Goal: Communication & Community: Answer question/provide support

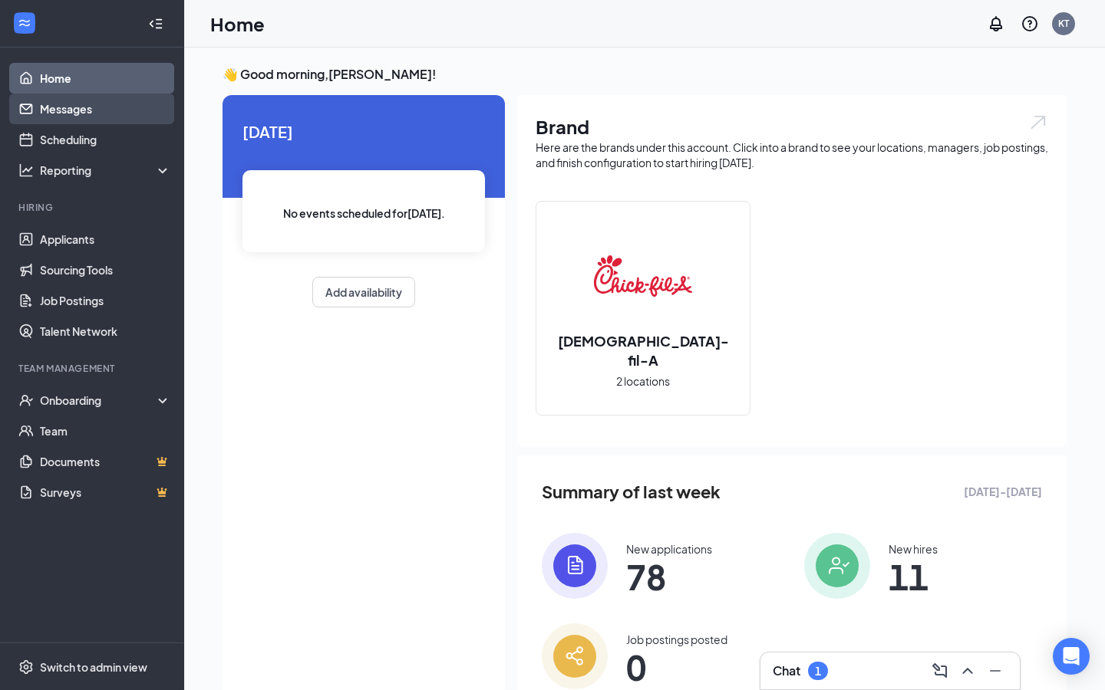
click at [86, 118] on link "Messages" at bounding box center [105, 109] width 131 height 31
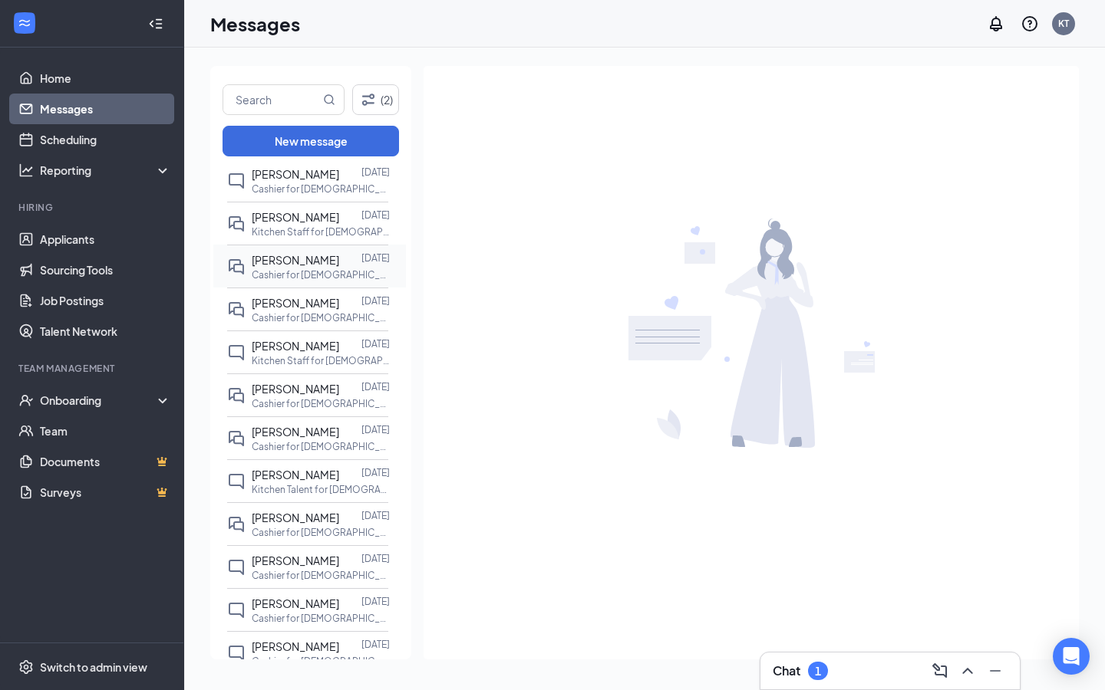
scroll to position [562, 0]
click at [289, 524] on span "[PERSON_NAME]" at bounding box center [295, 517] width 87 height 14
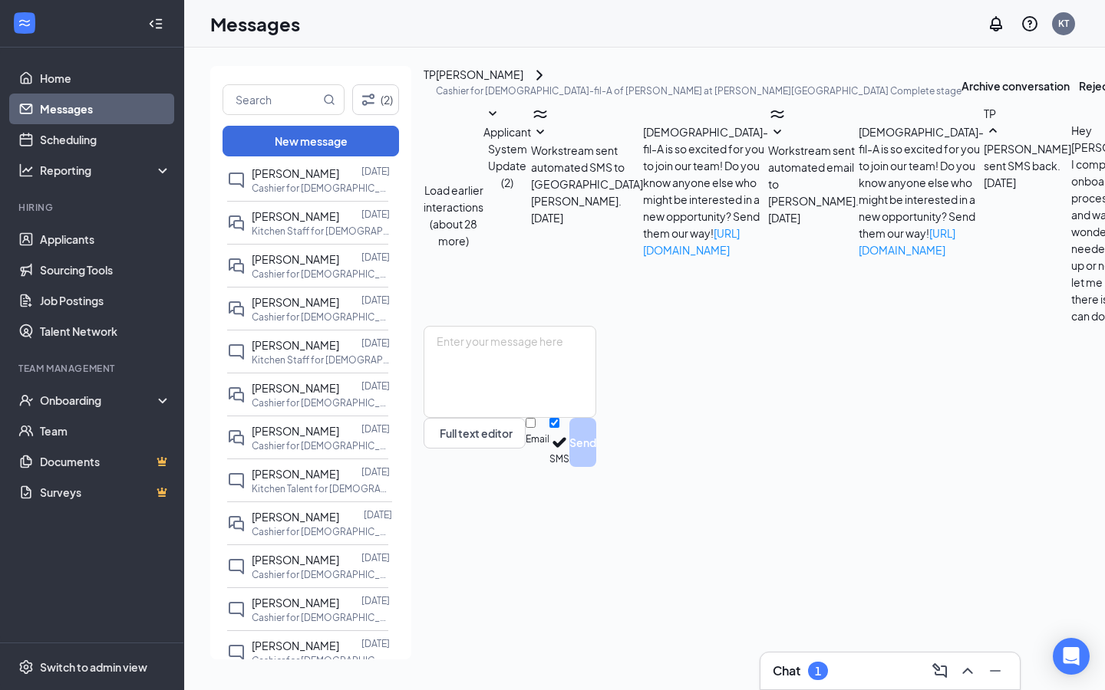
scroll to position [651, 0]
click at [300, 94] on input "text" at bounding box center [271, 99] width 97 height 29
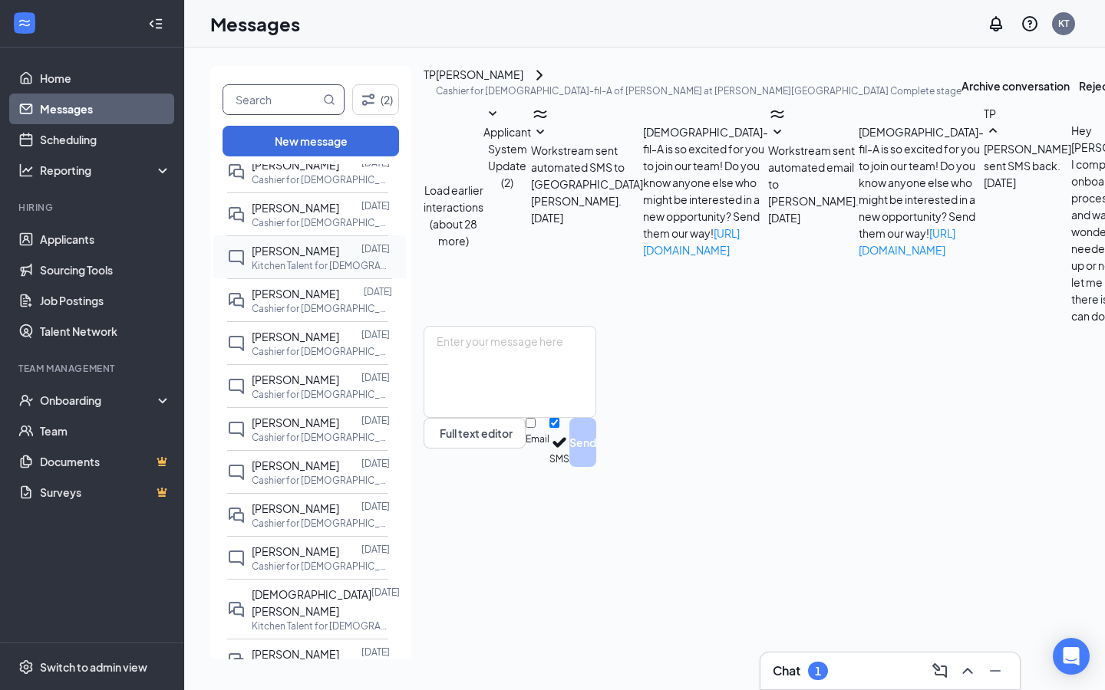
scroll to position [789, 0]
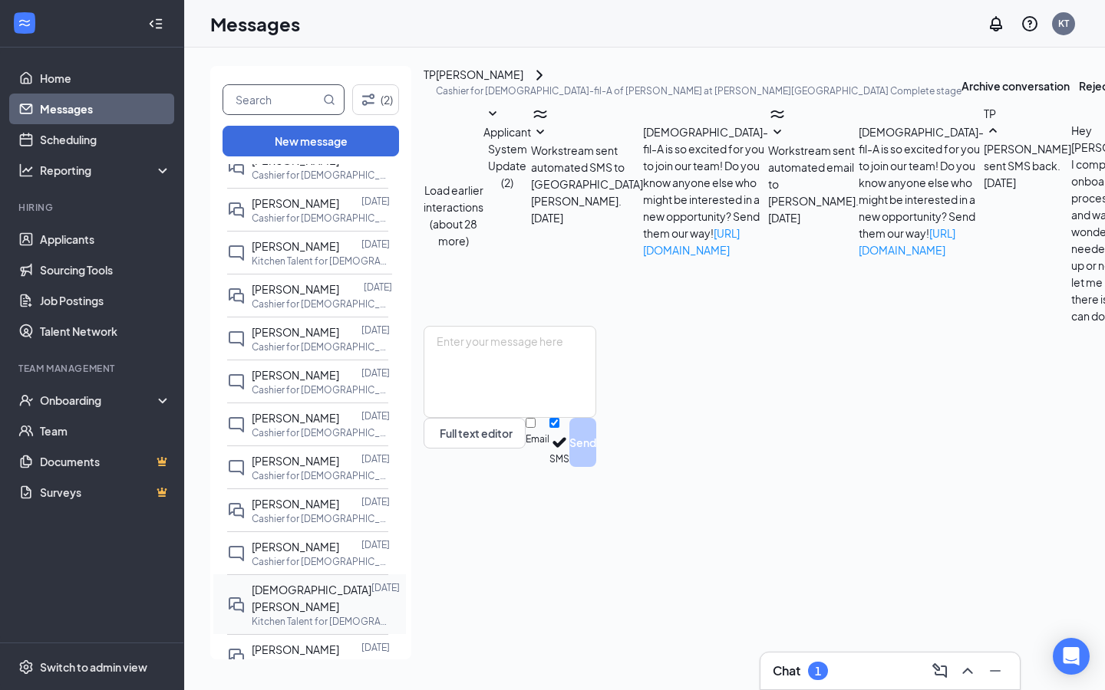
click at [298, 612] on div "[DEMOGRAPHIC_DATA][PERSON_NAME]" at bounding box center [312, 598] width 120 height 34
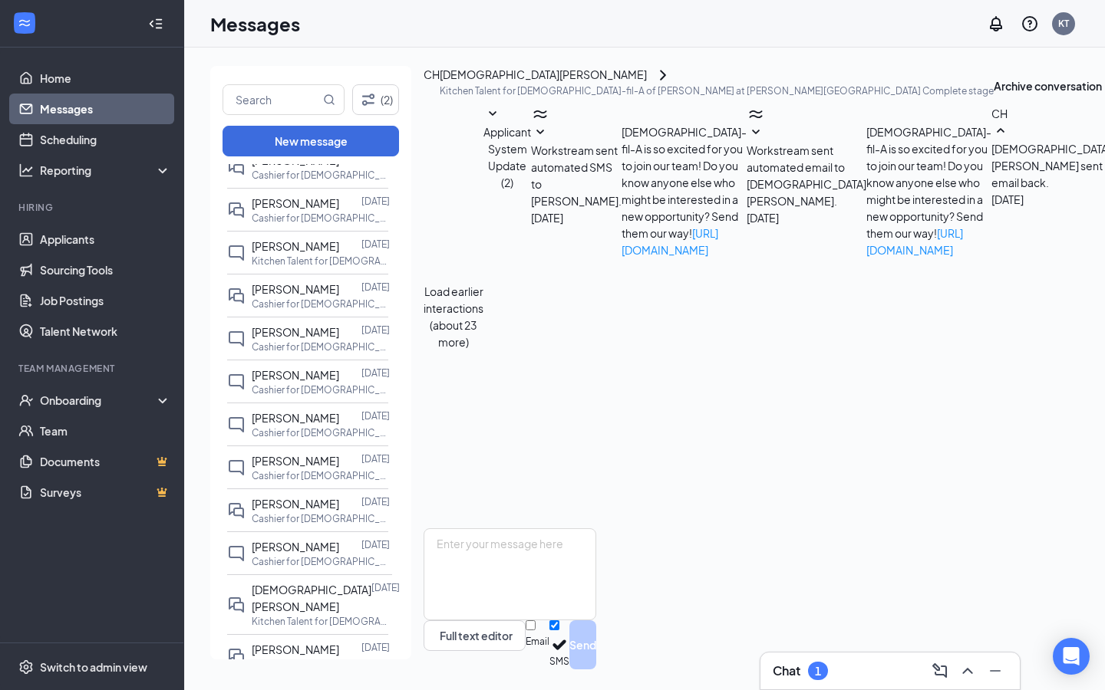
scroll to position [804, 0]
click at [255, 91] on input "text" at bounding box center [271, 99] width 97 height 29
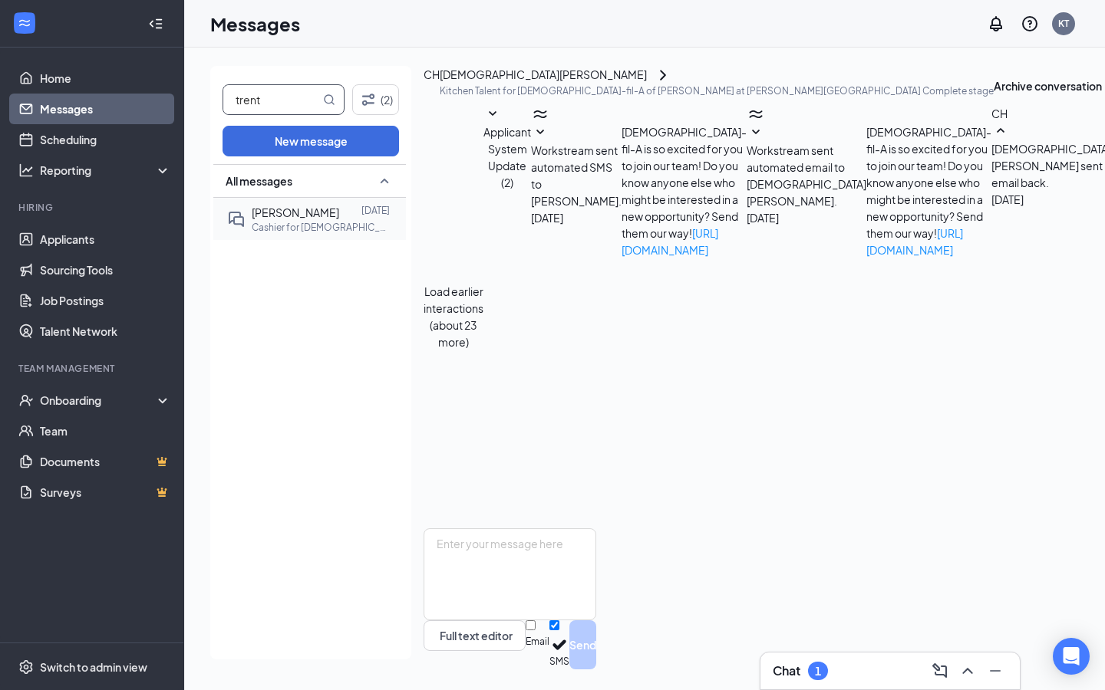
click at [276, 210] on span "[PERSON_NAME]" at bounding box center [295, 213] width 87 height 14
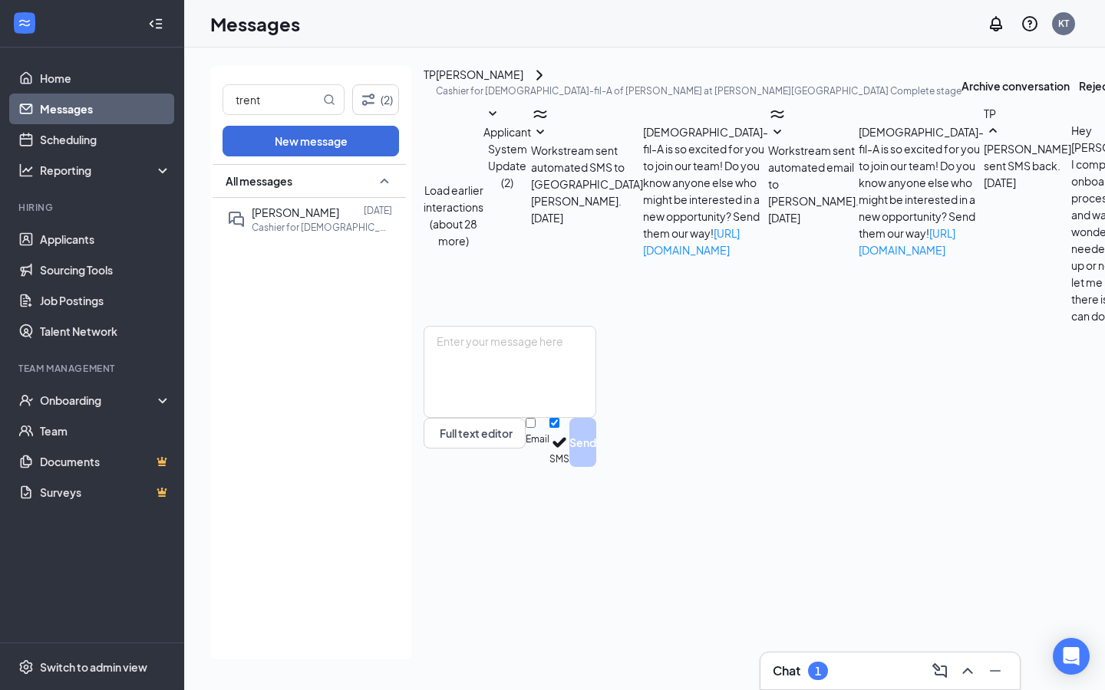
scroll to position [651, 0]
click at [267, 101] on input "trent" at bounding box center [271, 99] width 97 height 29
type input "naalia"
click at [239, 220] on icon "DoubleChat" at bounding box center [236, 219] width 18 height 18
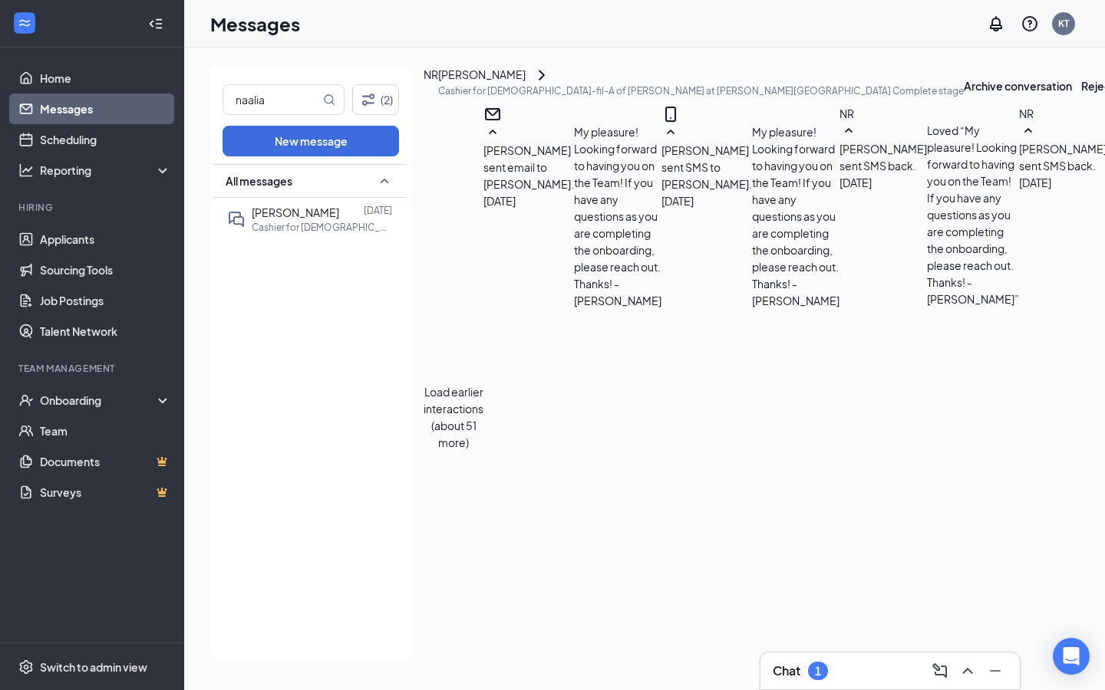
scroll to position [1129, 0]
click at [263, 91] on input "naalia" at bounding box center [271, 99] width 97 height 29
click at [69, 76] on link "Home" at bounding box center [105, 78] width 131 height 31
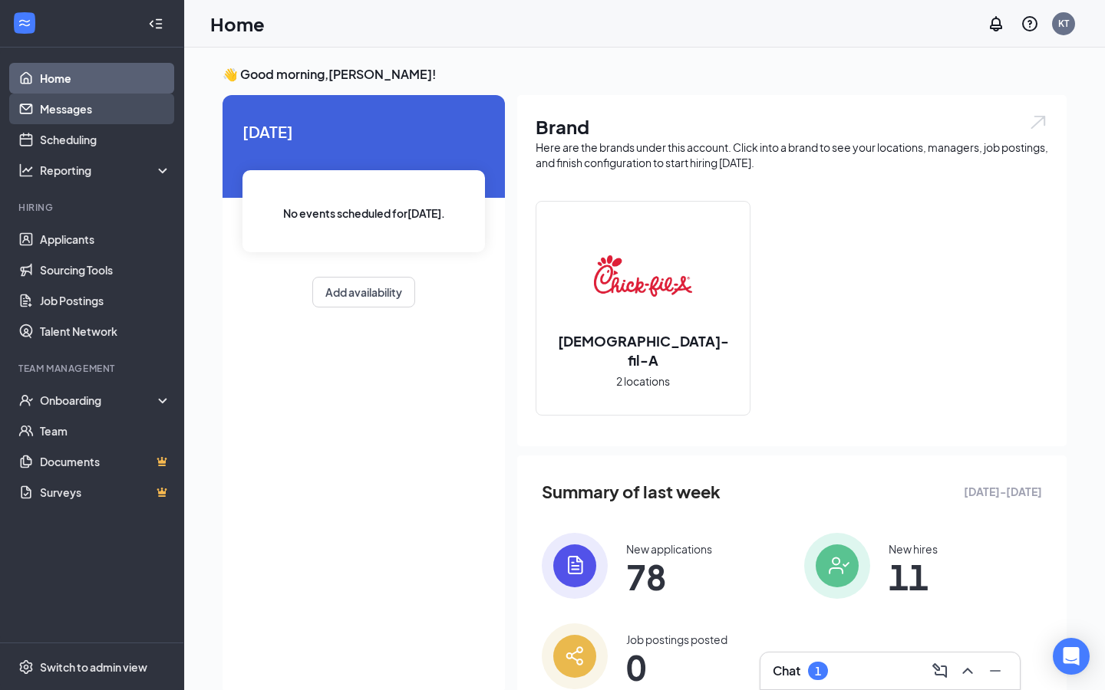
click at [118, 110] on link "Messages" at bounding box center [105, 109] width 131 height 31
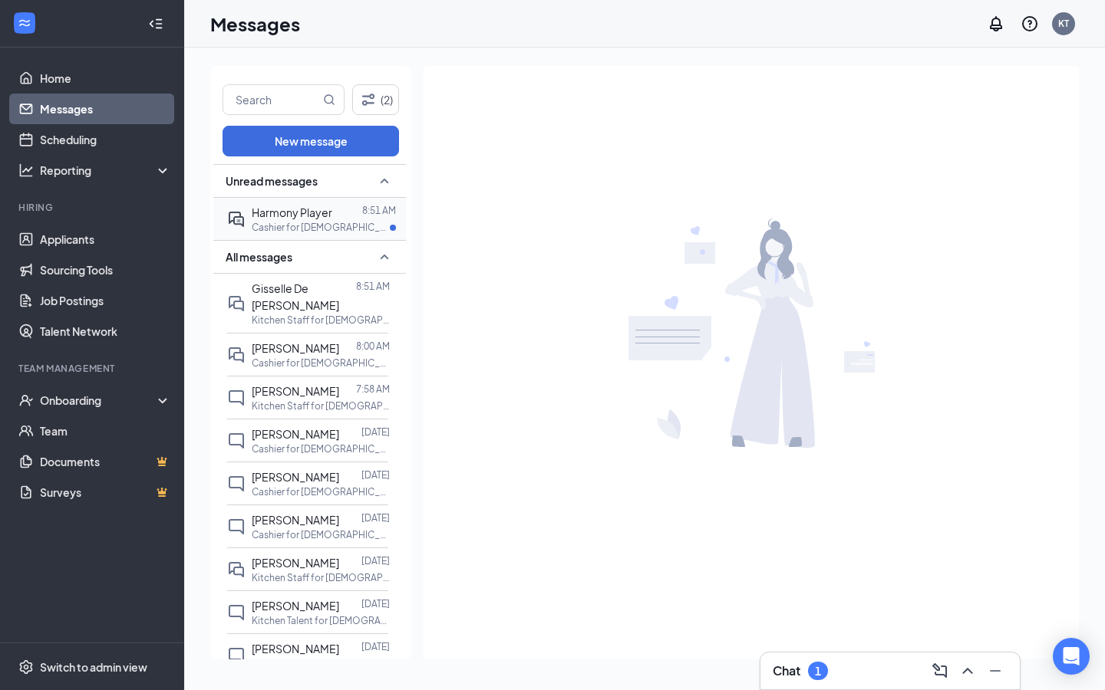
click at [279, 222] on p "Cashier for [DEMOGRAPHIC_DATA]-fil-A of ASU at [GEOGRAPHIC_DATA]" at bounding box center [321, 227] width 138 height 13
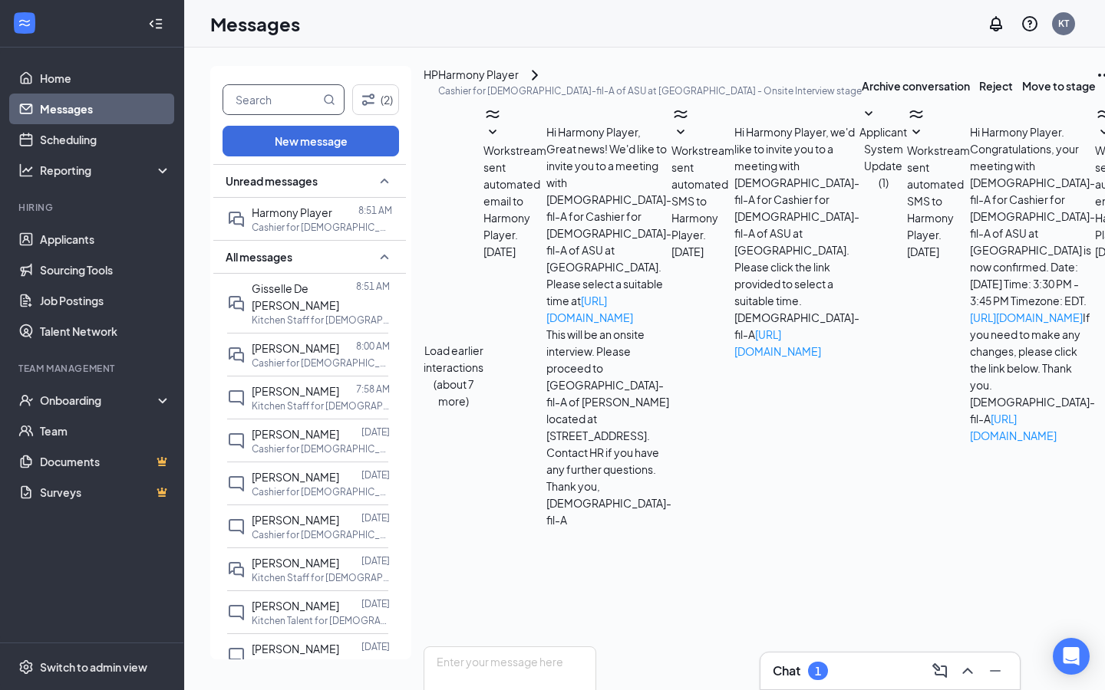
click at [274, 107] on input "text" at bounding box center [271, 99] width 97 height 29
type input "[PERSON_NAME]"
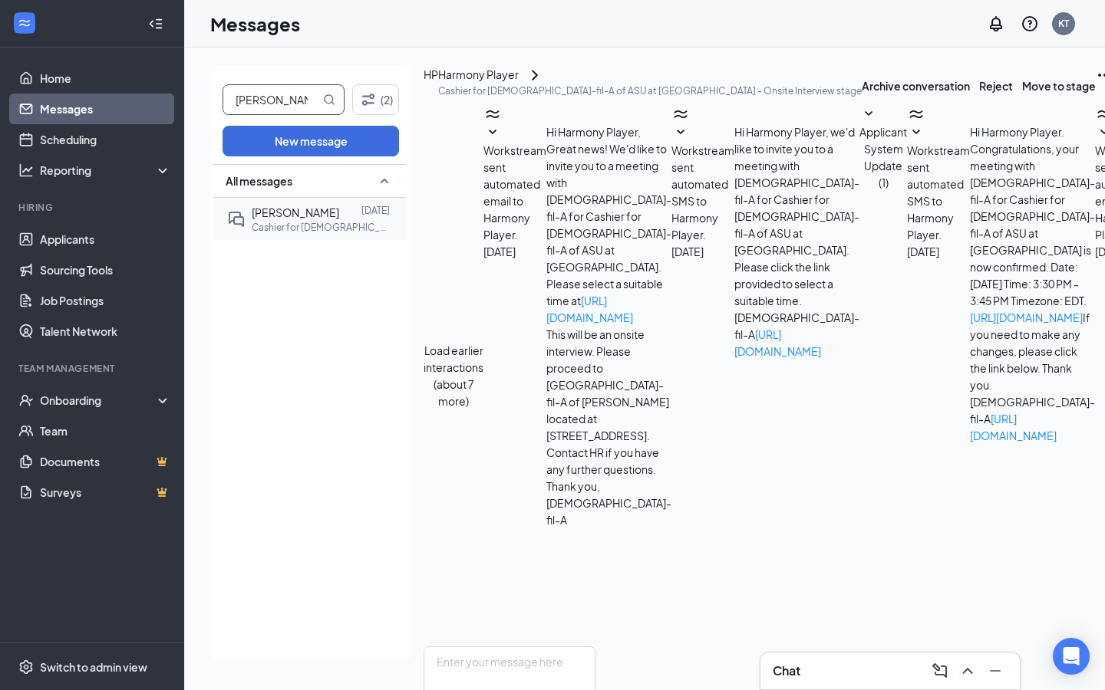
click at [252, 209] on span "[PERSON_NAME]" at bounding box center [295, 213] width 87 height 14
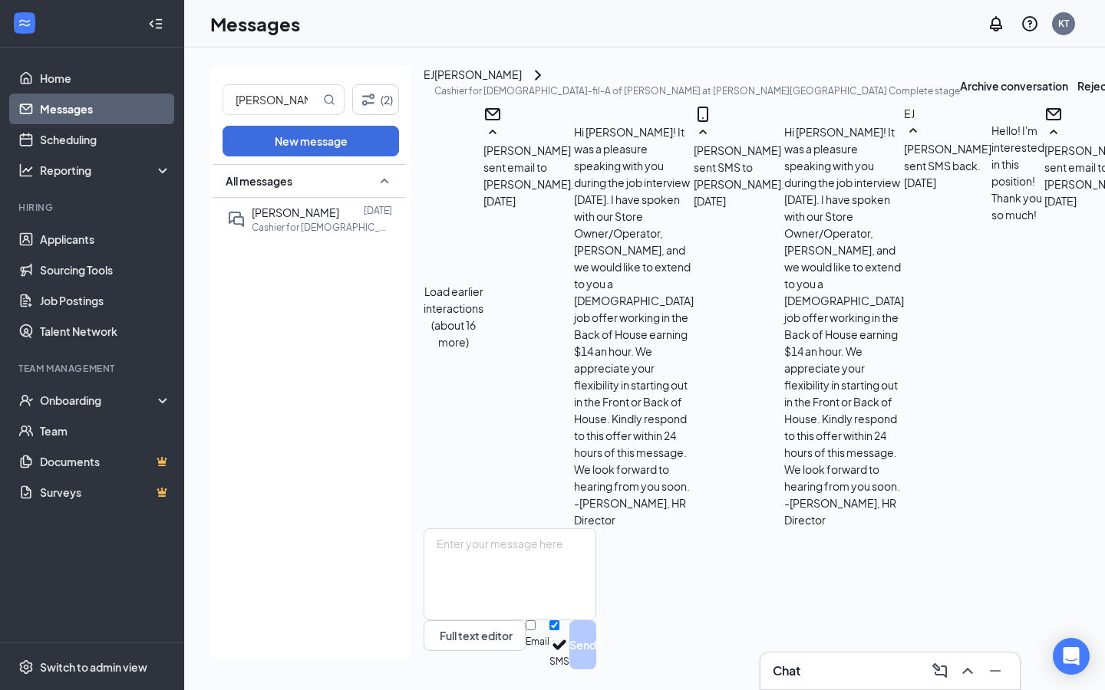
scroll to position [704, 0]
click at [260, 101] on input "[PERSON_NAME]" at bounding box center [271, 99] width 97 height 29
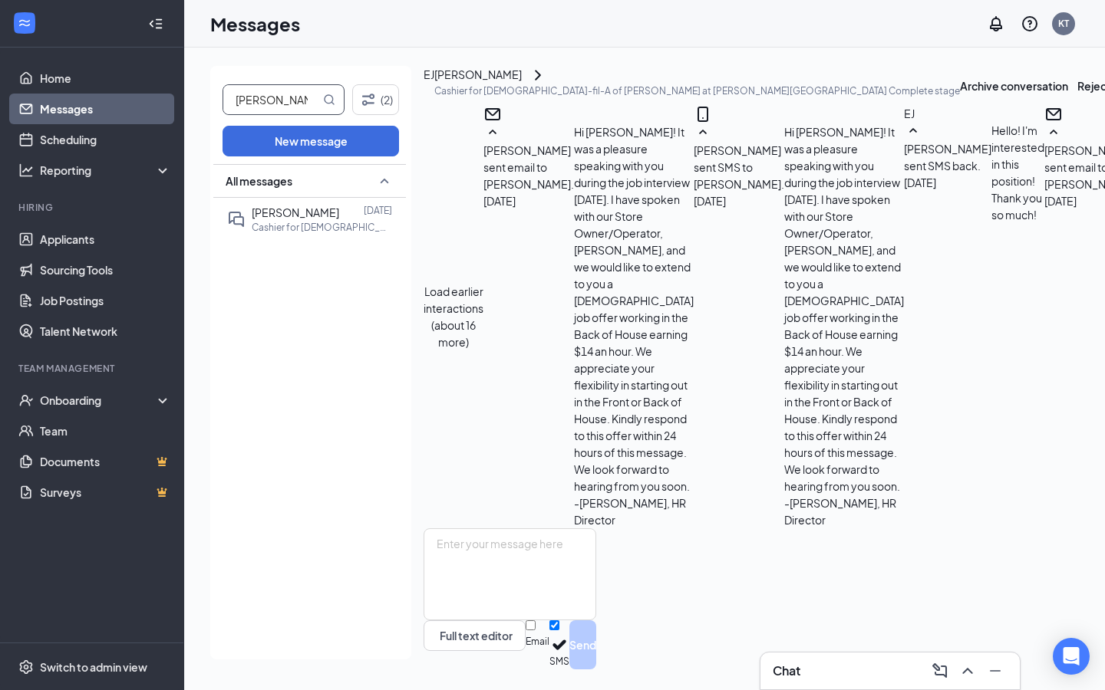
click at [260, 101] on input "[PERSON_NAME]" at bounding box center [271, 99] width 97 height 29
type input "[PERSON_NAME]"
click at [247, 212] on div "[PERSON_NAME] [DATE] Cashier for [DEMOGRAPHIC_DATA]-fil-A of [PERSON_NAME] at […" at bounding box center [307, 219] width 161 height 42
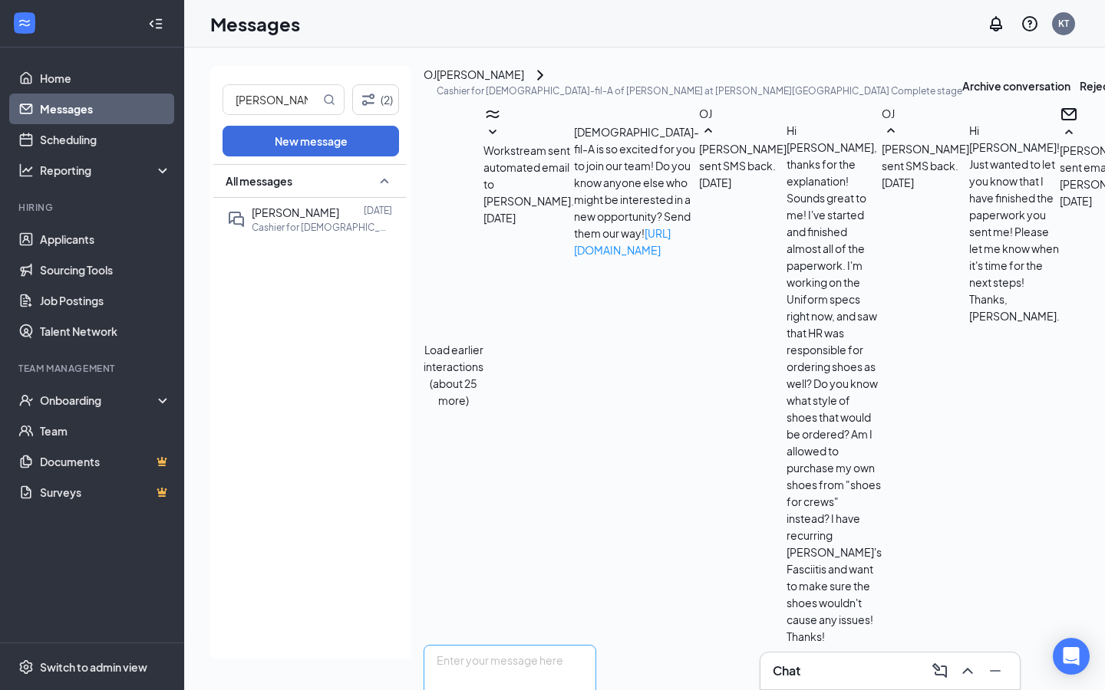
scroll to position [1069, 0]
click at [596, 645] on textarea at bounding box center [509, 691] width 173 height 92
type textarea "Hi [PERSON_NAME]! A friendly reminder, that I have you scheduled for orientatio…"
drag, startPoint x: 647, startPoint y: 608, endPoint x: 647, endPoint y: 598, distance: 10.0
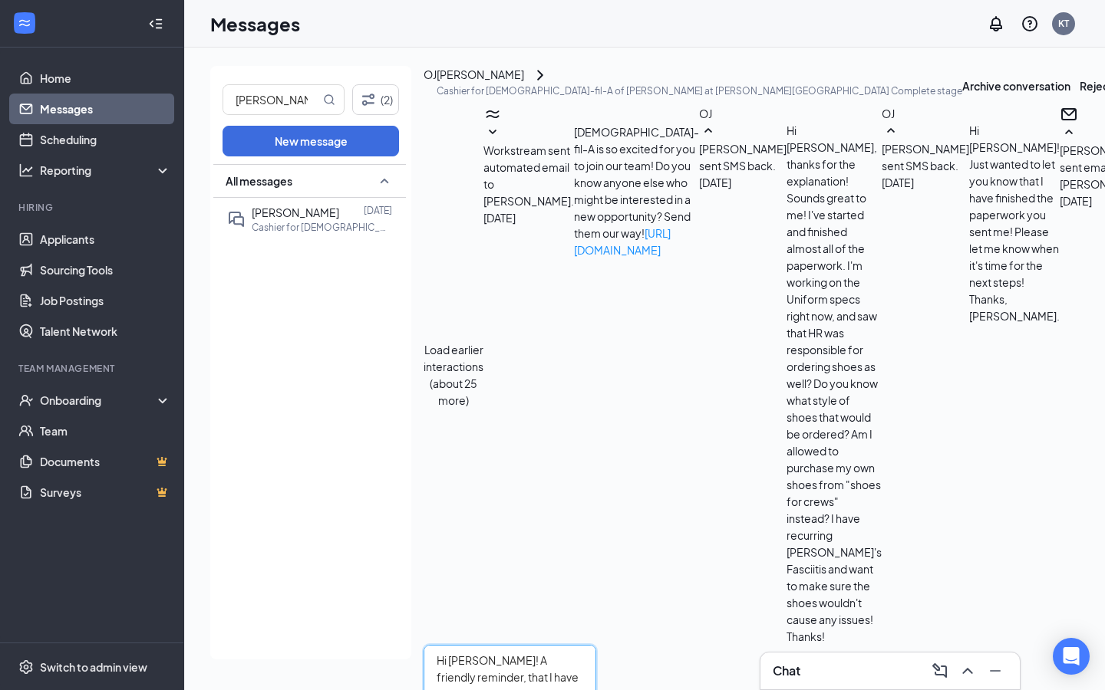
drag, startPoint x: 647, startPoint y: 598, endPoint x: 457, endPoint y: 525, distance: 202.7
click at [457, 645] on textarea "Hi [PERSON_NAME]! A friendly reminder, that I have you scheduled for orientatio…" at bounding box center [509, 691] width 173 height 92
checkbox input "true"
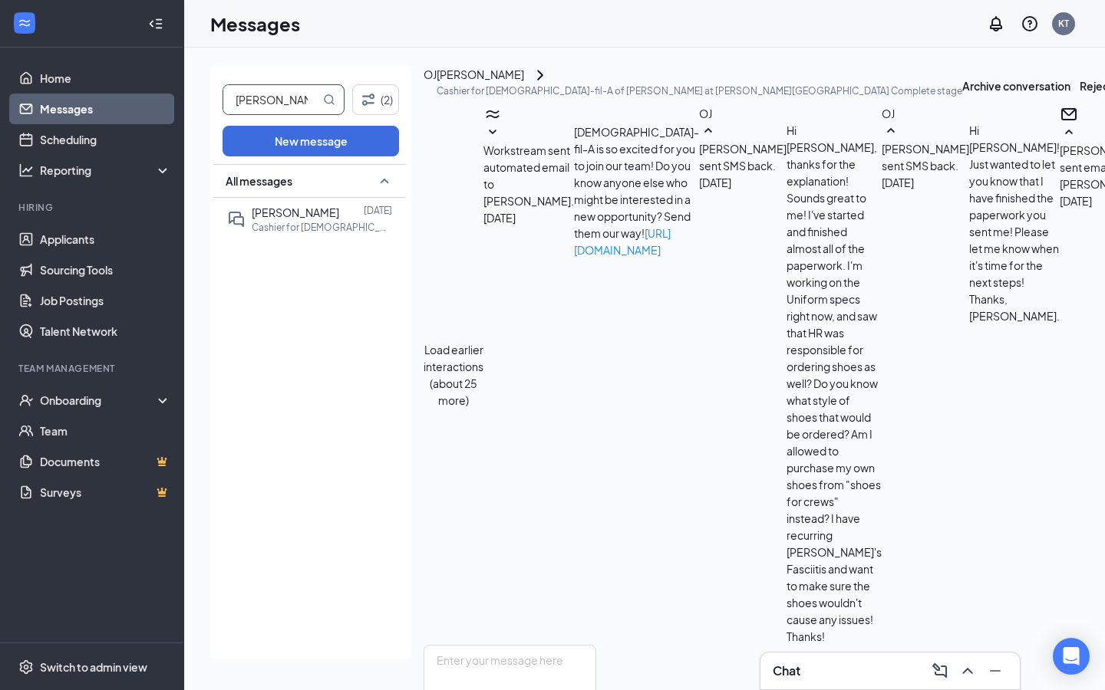
scroll to position [1404, 0]
click at [289, 96] on input "[PERSON_NAME]" at bounding box center [271, 99] width 97 height 29
type input "trenton"
click at [273, 204] on div "[PERSON_NAME]" at bounding box center [295, 212] width 87 height 17
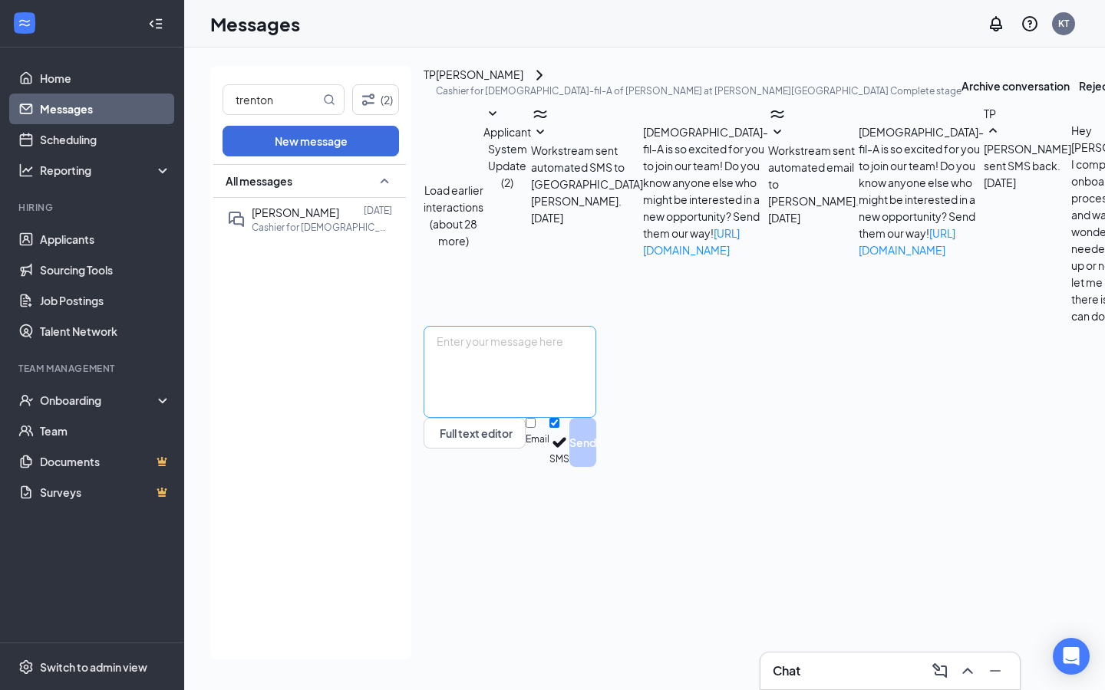
scroll to position [651, 0]
click at [596, 418] on textarea at bounding box center [509, 372] width 173 height 92
paste textarea "Hi [PERSON_NAME]! A friendly reminder, that I have you scheduled for orientatio…"
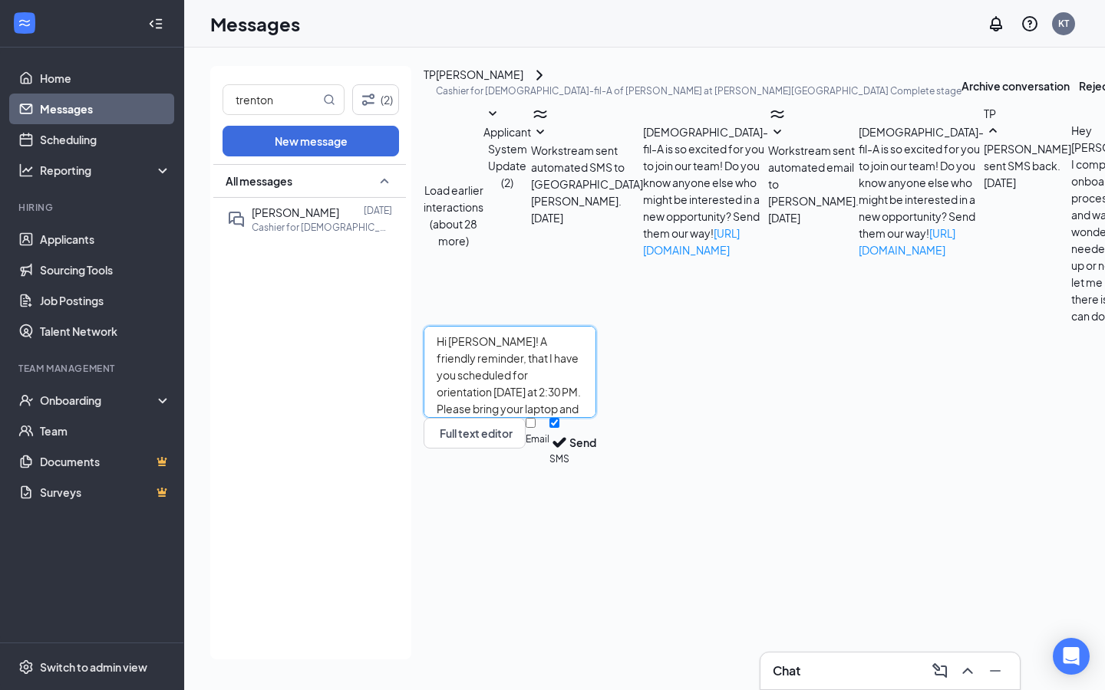
click at [488, 418] on textarea "Hi [PERSON_NAME]! A friendly reminder, that I have you scheduled for orientatio…" at bounding box center [509, 372] width 173 height 92
click at [596, 418] on textarea "Hi [PERSON_NAME]! A friendly reminder, that I have you scheduled for orientatio…" at bounding box center [509, 372] width 173 height 92
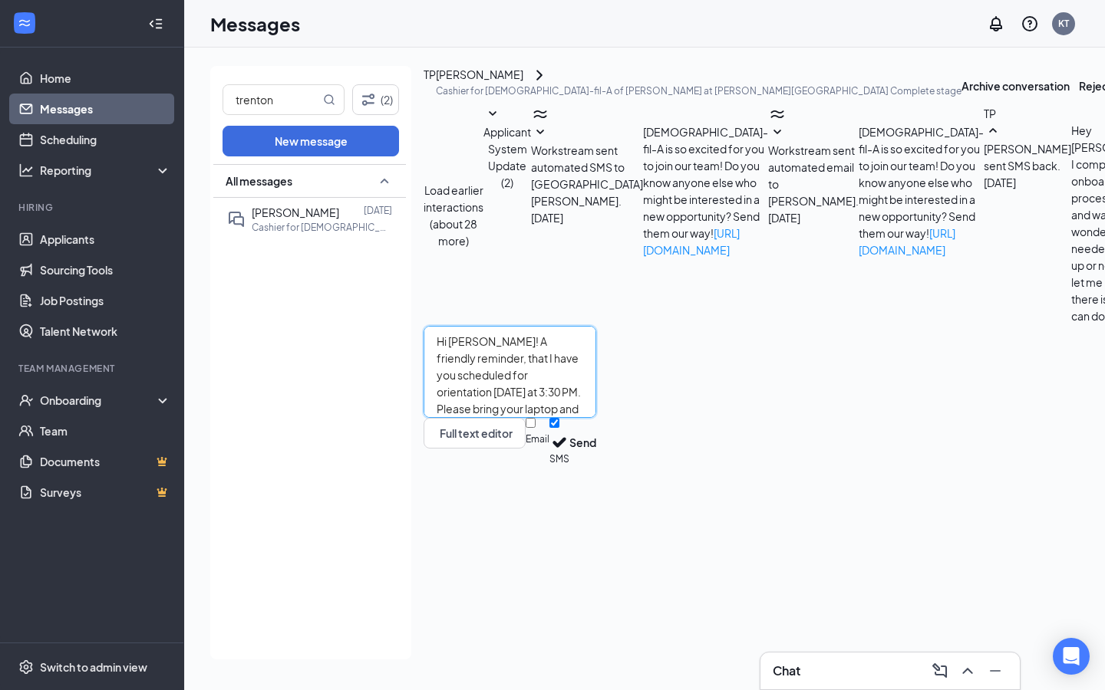
drag, startPoint x: 650, startPoint y: 595, endPoint x: 502, endPoint y: 525, distance: 163.4
click at [502, 418] on textarea "Hi [PERSON_NAME]! A friendly reminder, that I have you scheduled for orientatio…" at bounding box center [509, 372] width 173 height 92
click at [575, 418] on textarea "Hi [PERSON_NAME]! A friendly reminder, that I have you scheduled for orientatio…" at bounding box center [509, 372] width 173 height 92
type textarea "Hi [PERSON_NAME]! A friendly reminder, that I have you scheduled for orientatio…"
click at [535, 428] on input "Email" at bounding box center [530, 423] width 10 height 10
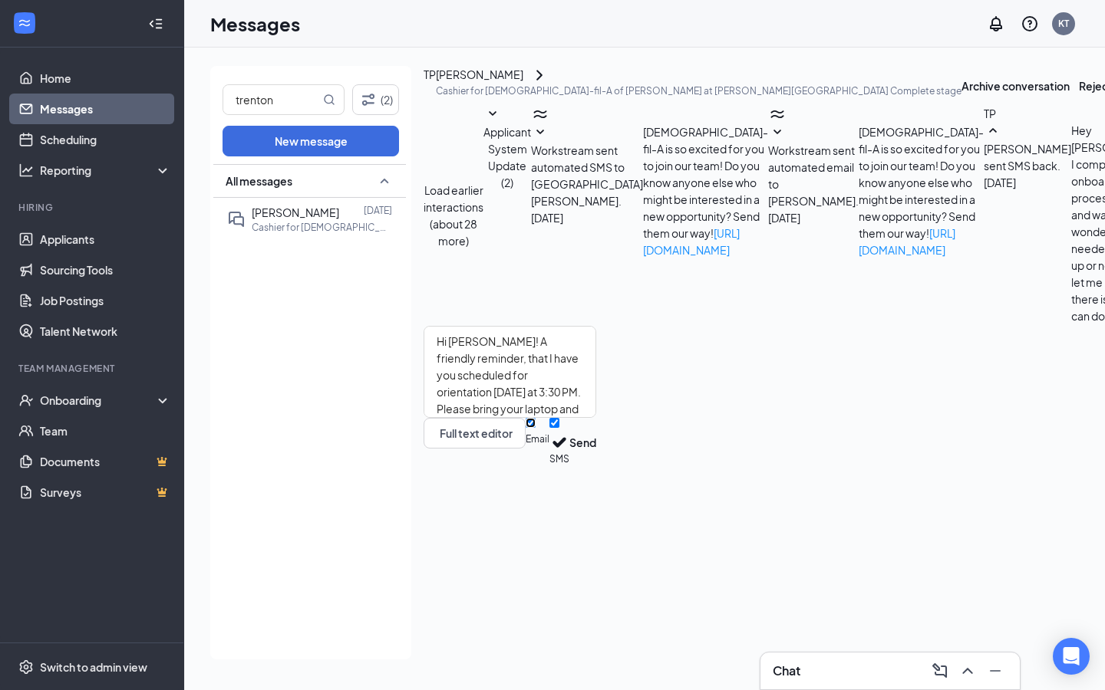
checkbox input "true"
click at [596, 471] on button "Send" at bounding box center [582, 444] width 27 height 53
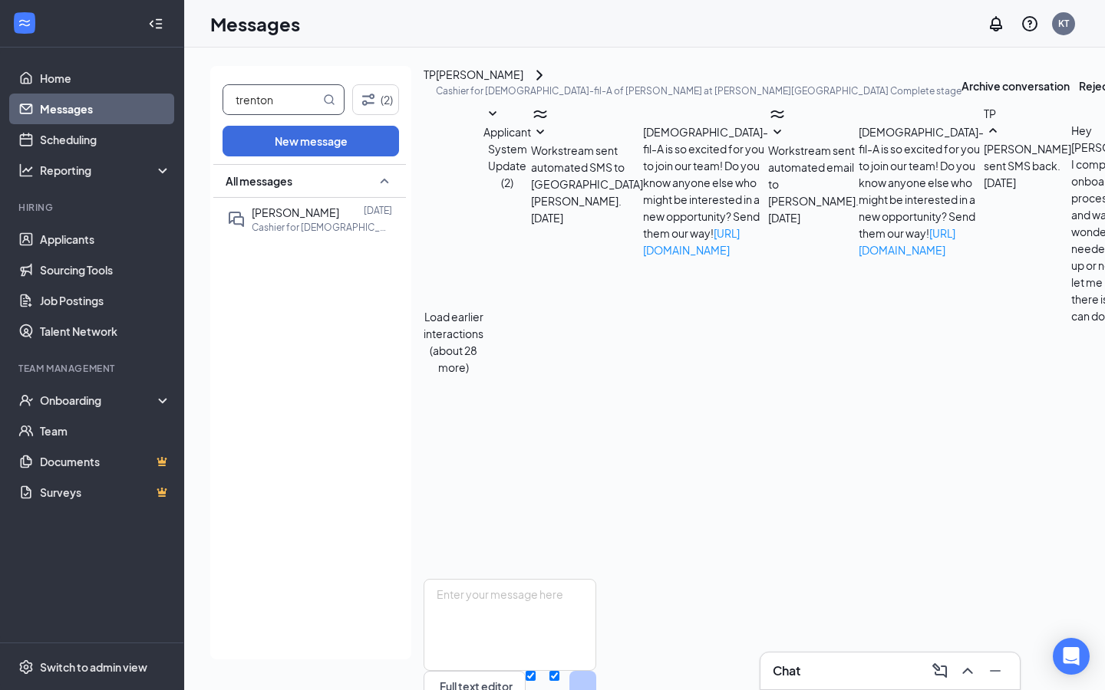
scroll to position [1019, 0]
click at [288, 101] on input "trenton" at bounding box center [271, 99] width 97 height 29
type input "[DEMOGRAPHIC_DATA]"
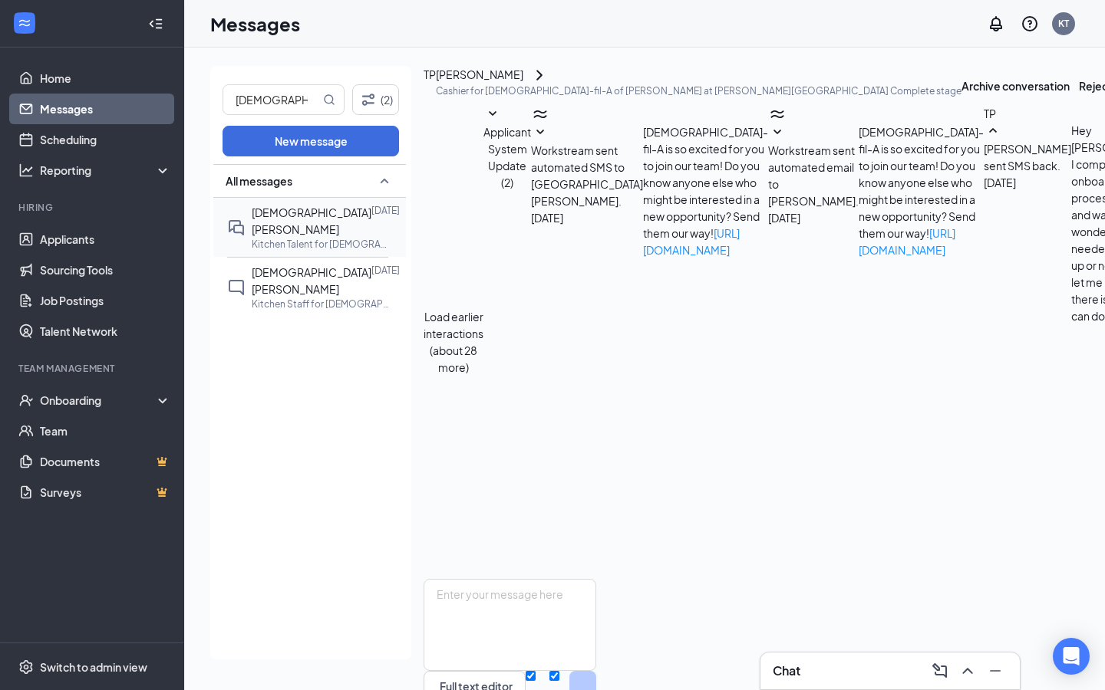
click at [282, 214] on span "[DEMOGRAPHIC_DATA][PERSON_NAME]" at bounding box center [312, 221] width 120 height 31
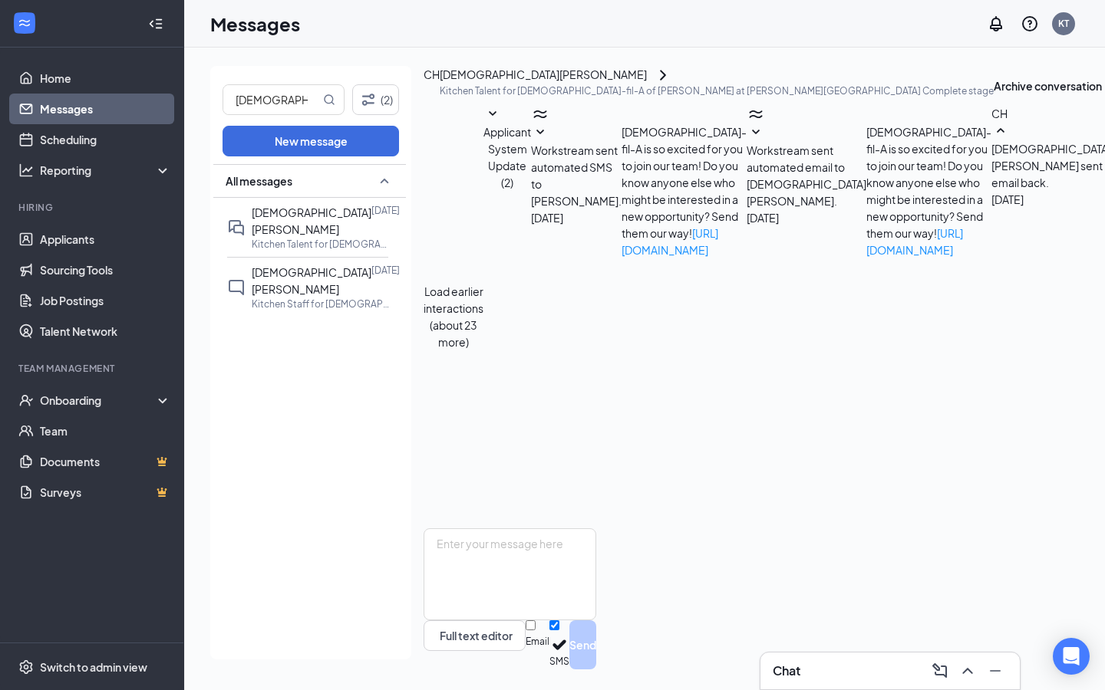
click at [596, 529] on div "Full text editor Email SMS Send" at bounding box center [509, 599] width 173 height 141
click at [588, 531] on textarea at bounding box center [509, 575] width 173 height 92
paste textarea "A friendly reminder, that I have you scheduled for orientation [DATE] at 3:30 P…"
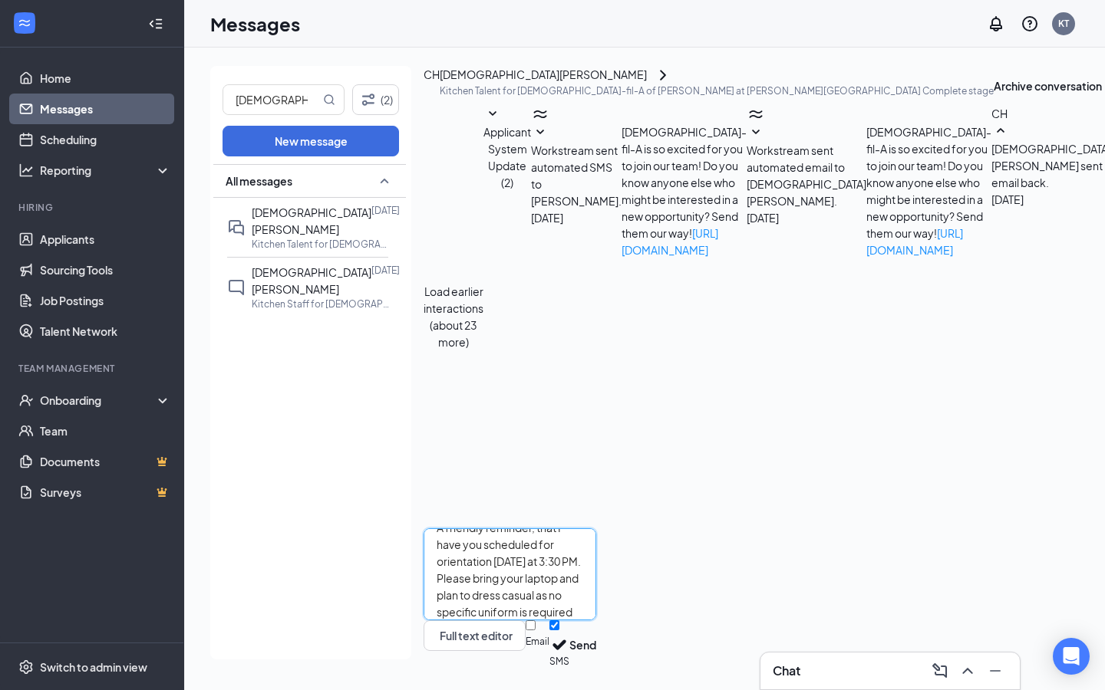
scroll to position [0, 0]
click at [463, 535] on textarea "A friendly reminder, that I have you scheduled for orientation [DATE] at 3:30 P…" at bounding box center [509, 575] width 173 height 92
click at [596, 535] on textarea "Hi [PERSON_NAME]! A friendly reminder, that I have you scheduled for orientatio…" at bounding box center [509, 575] width 173 height 92
click at [596, 587] on textarea "Hi [PERSON_NAME]! A friendly reminder, that I have you scheduled for orientatio…" at bounding box center [509, 575] width 173 height 92
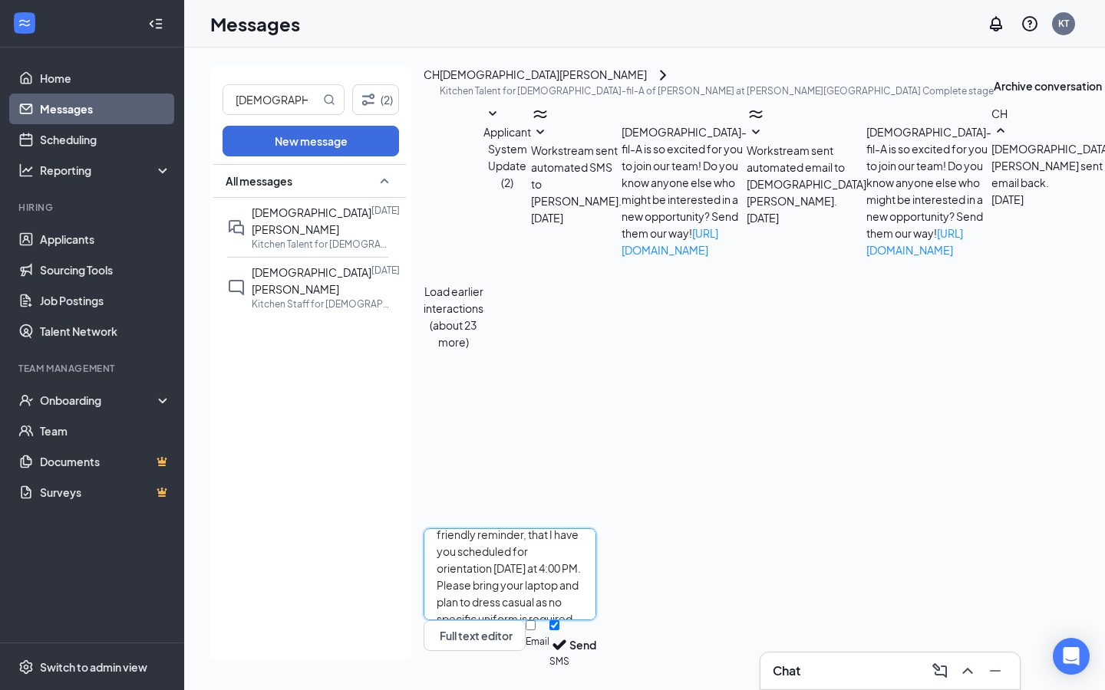
type textarea "Hi [PERSON_NAME]! A friendly reminder, that I have you scheduled for orientatio…"
click at [535, 631] on input "Email" at bounding box center [530, 626] width 10 height 10
checkbox input "true"
click at [596, 634] on button "Send" at bounding box center [582, 647] width 27 height 53
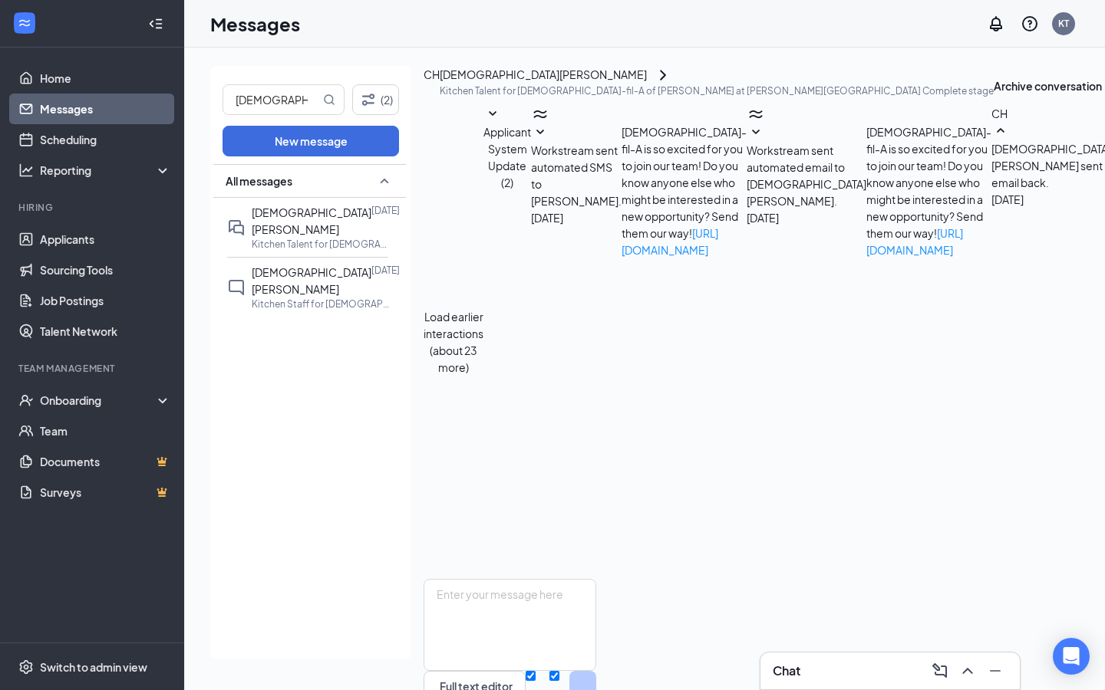
scroll to position [1172, 0]
click at [277, 104] on input "[DEMOGRAPHIC_DATA]" at bounding box center [271, 99] width 97 height 29
type input "naalia"
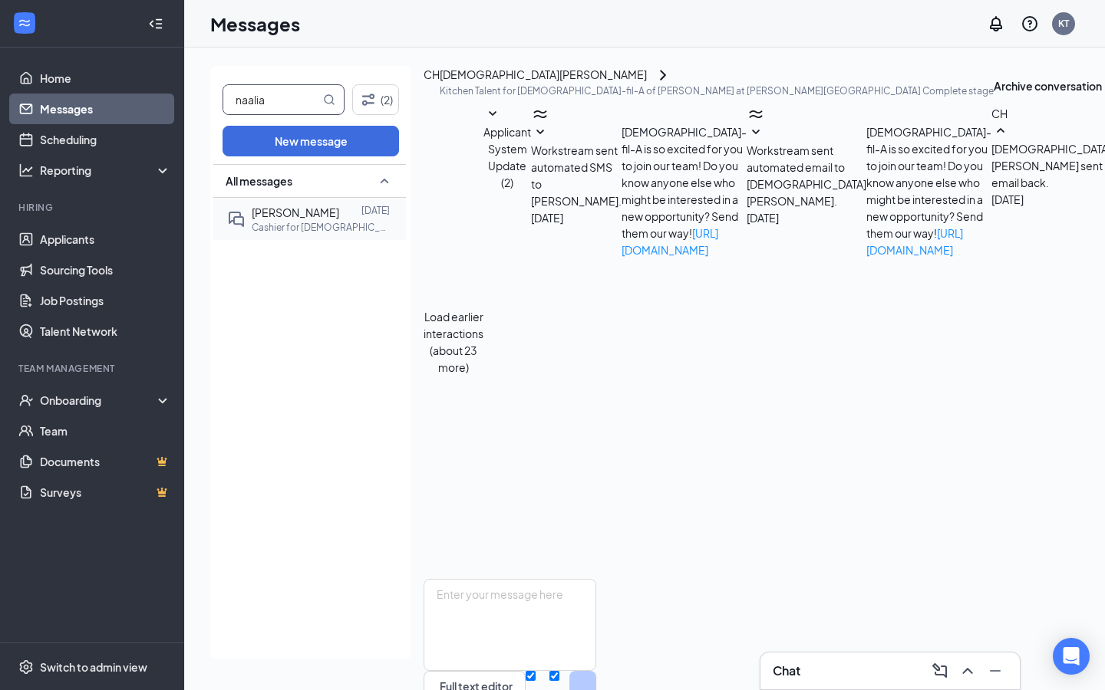
click at [274, 211] on span "[PERSON_NAME]" at bounding box center [295, 213] width 87 height 14
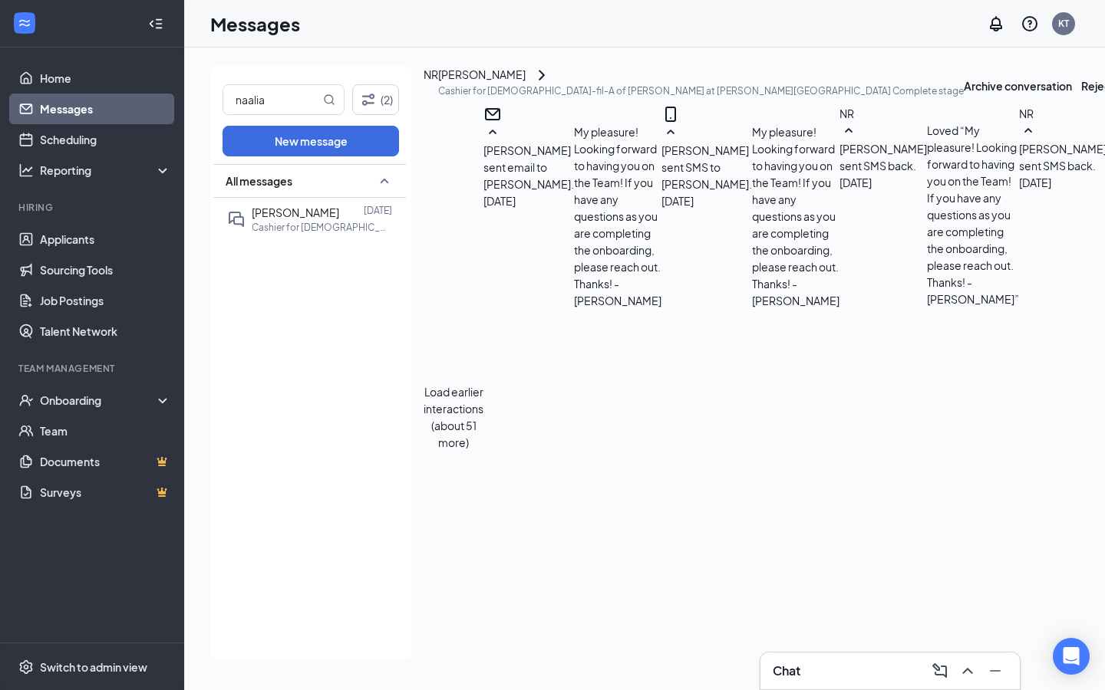
type textarea "Hi [PERSON_NAME], I hope you are doing well. I had sent an email [DATE] with mo…"
checkbox input "true"
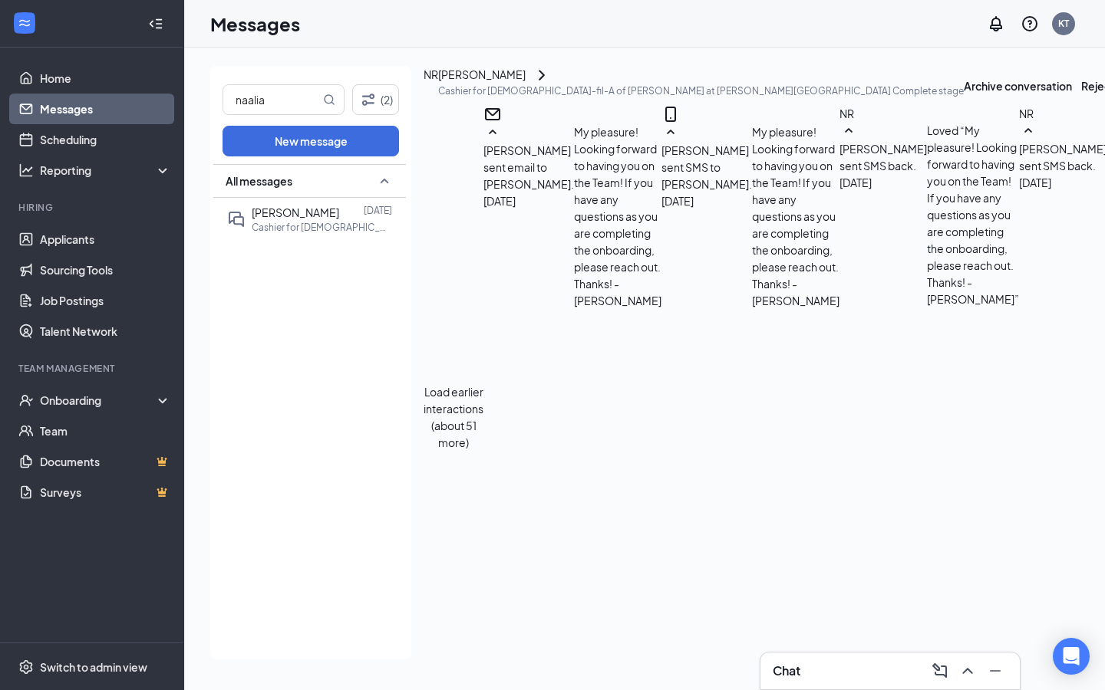
click at [144, 69] on link "Home" at bounding box center [105, 78] width 131 height 31
